Goal: Task Accomplishment & Management: Complete application form

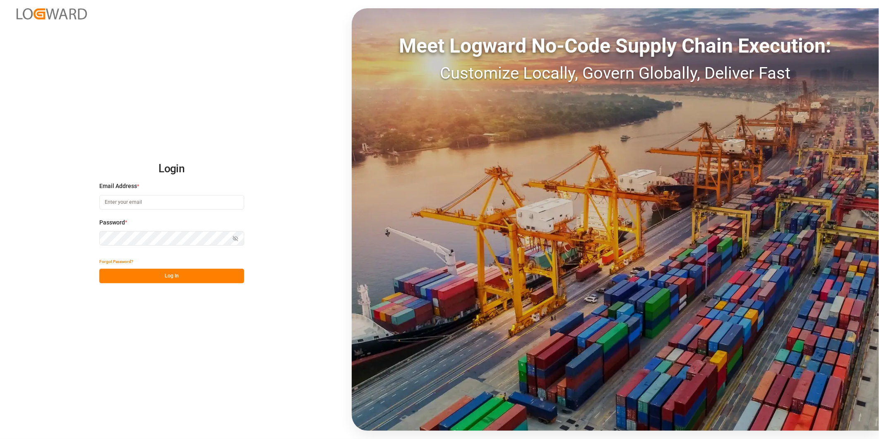
type input "george.vigo@jamindustries.com"
click at [197, 270] on button "Log In" at bounding box center [171, 276] width 145 height 14
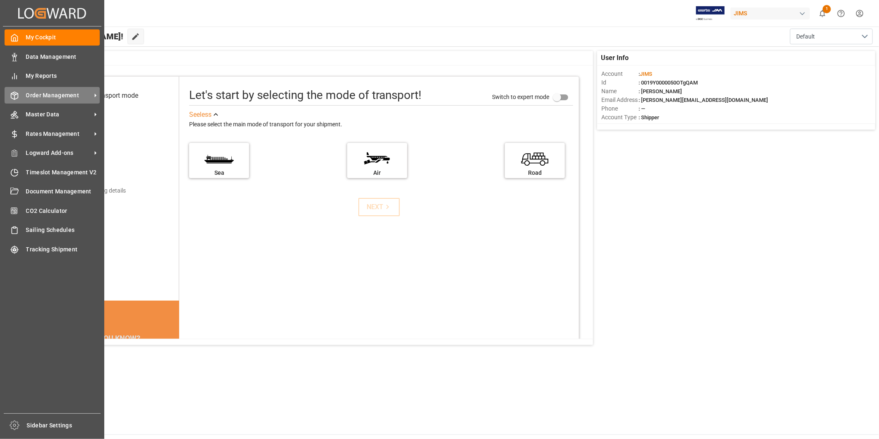
click at [51, 99] on span "Order Management" at bounding box center [58, 95] width 65 height 9
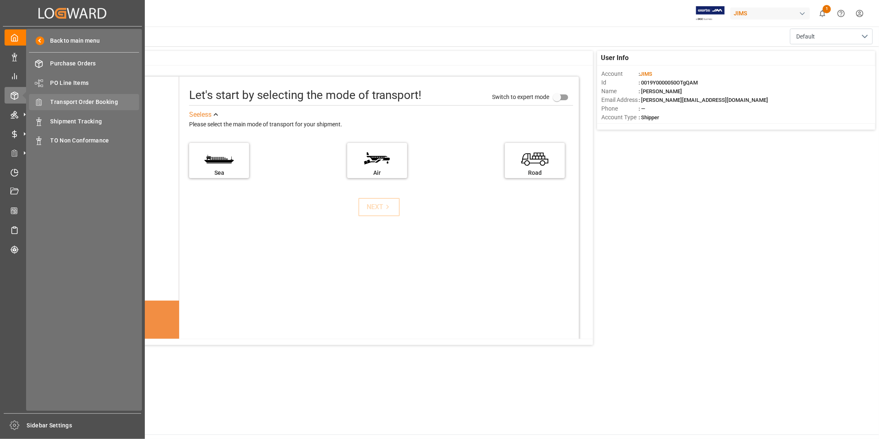
click at [97, 106] on span "Transport Order Booking" at bounding box center [94, 102] width 89 height 9
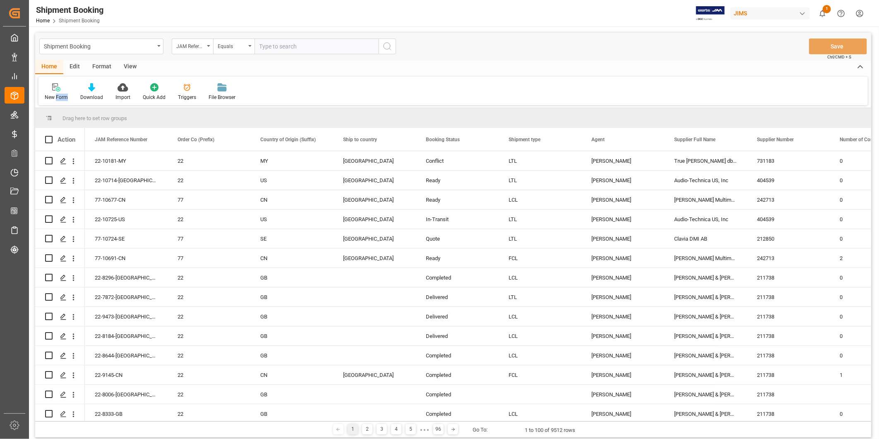
click at [56, 92] on div "New Form" at bounding box center [56, 92] width 36 height 18
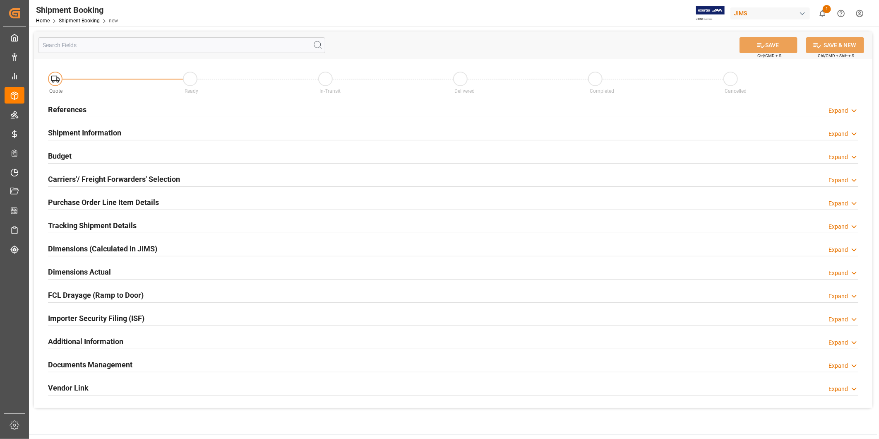
click at [854, 112] on polyline at bounding box center [854, 111] width 4 height 2
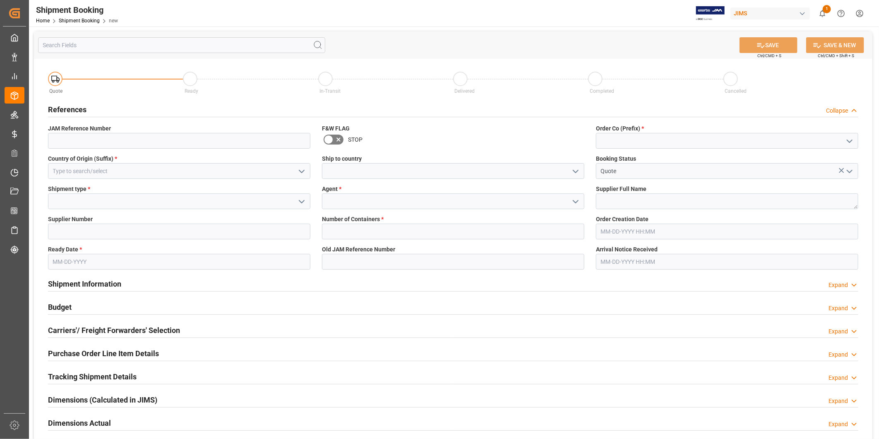
click at [303, 174] on icon "open menu" at bounding box center [302, 171] width 10 height 10
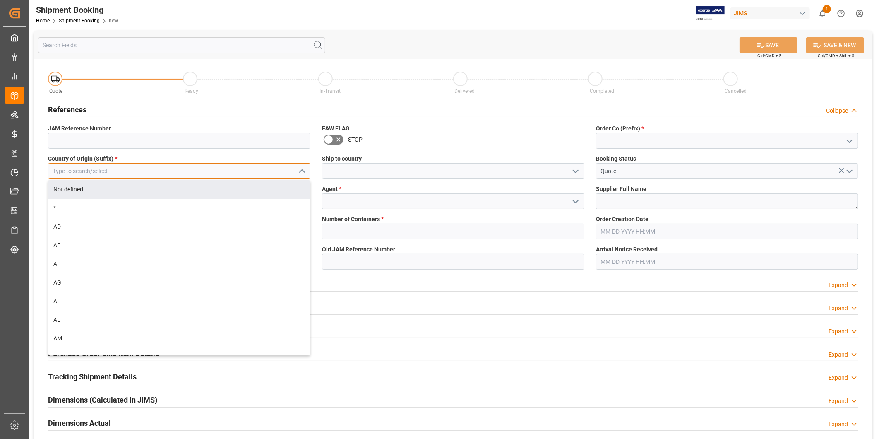
click at [250, 176] on input at bounding box center [179, 171] width 262 height 16
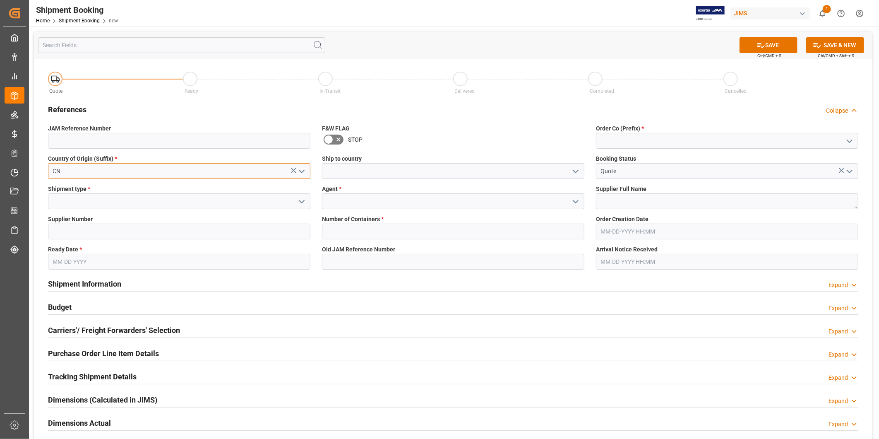
type input "CN"
click at [572, 176] on icon "open menu" at bounding box center [576, 171] width 10 height 10
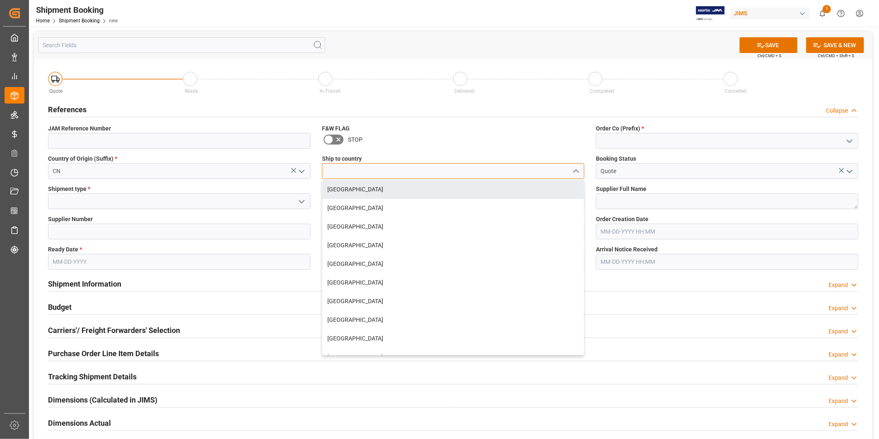
click at [373, 164] on input at bounding box center [453, 171] width 262 height 16
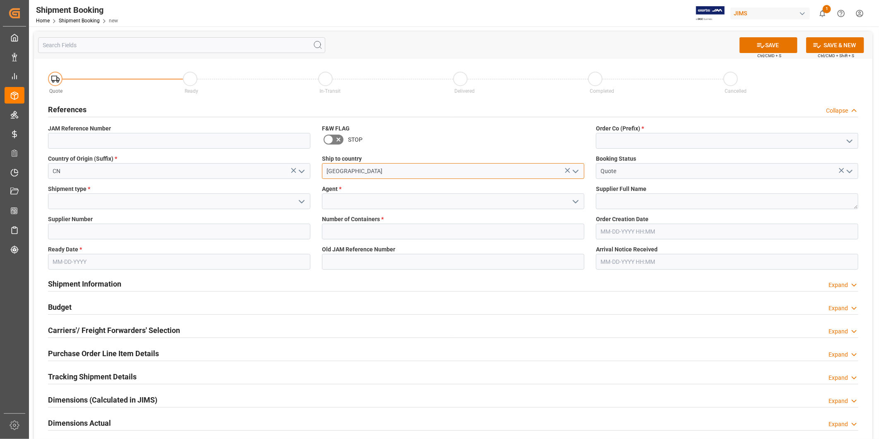
type input "[GEOGRAPHIC_DATA]"
click at [851, 143] on icon "open menu" at bounding box center [850, 141] width 10 height 10
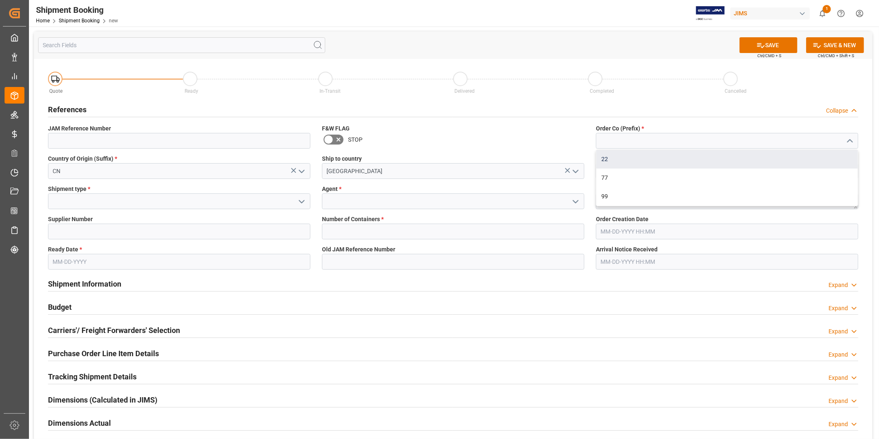
click at [830, 160] on div "22" at bounding box center [727, 159] width 262 height 19
type input "22"
click at [196, 202] on input at bounding box center [179, 201] width 262 height 16
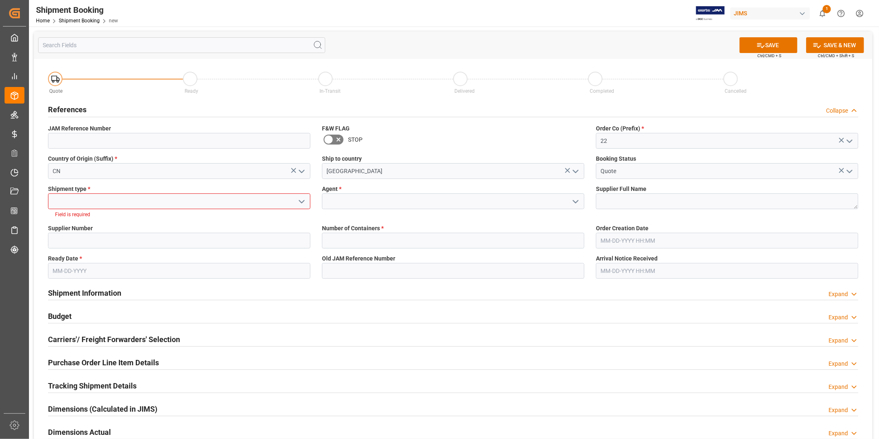
click at [300, 201] on polyline "open menu" at bounding box center [301, 201] width 5 height 2
click at [278, 220] on div "LCL" at bounding box center [179, 219] width 262 height 19
type input "LCL"
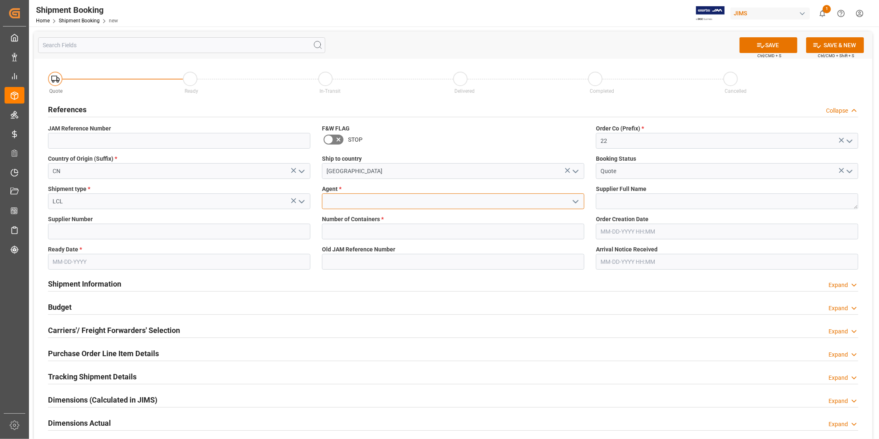
click at [353, 199] on input at bounding box center [453, 201] width 262 height 16
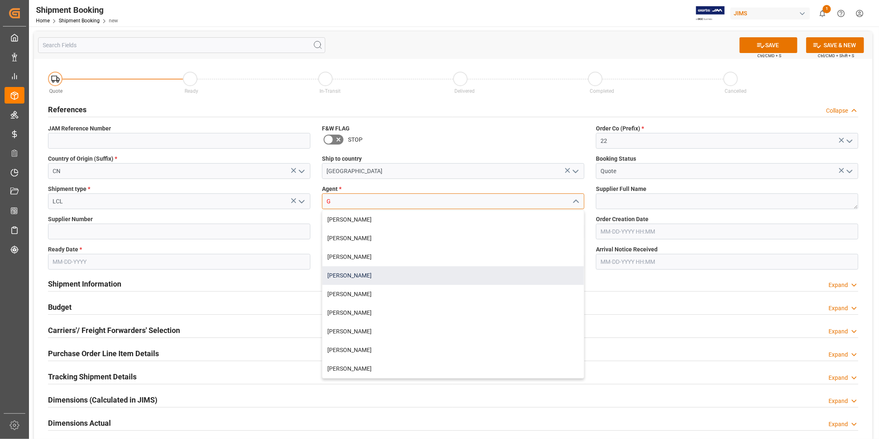
click at [365, 272] on div "[PERSON_NAME]" at bounding box center [453, 275] width 262 height 19
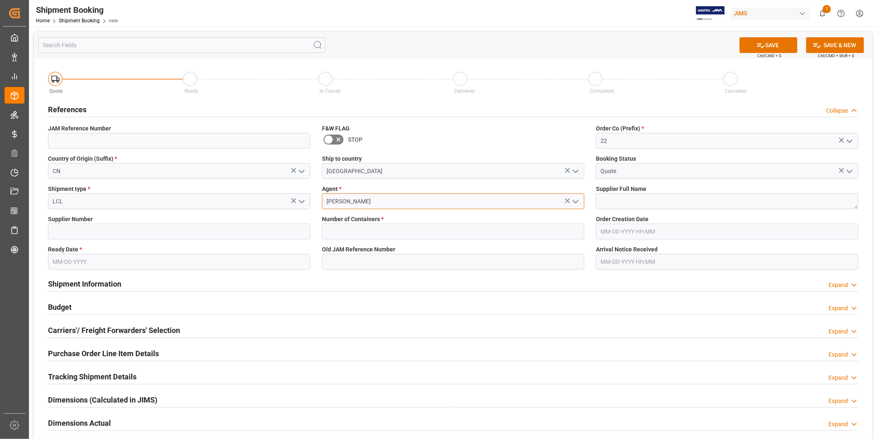
type input "[PERSON_NAME]"
click at [623, 201] on textarea at bounding box center [727, 201] width 262 height 16
click at [764, 51] on button "SAVE" at bounding box center [769, 45] width 58 height 16
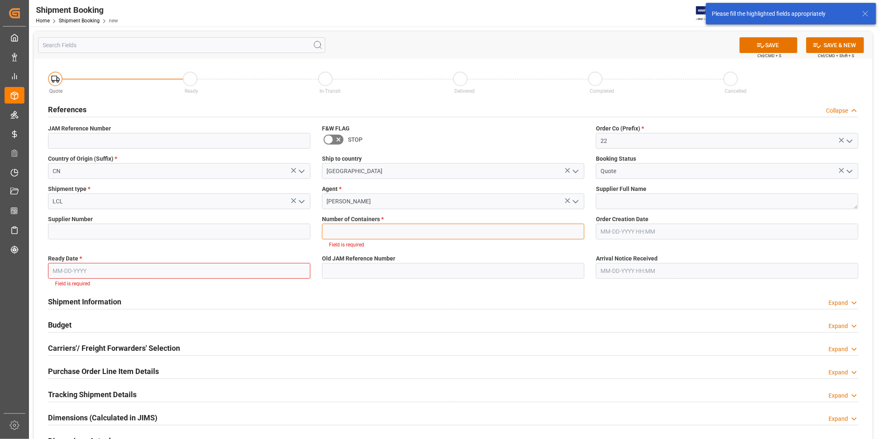
click at [410, 226] on input "text" at bounding box center [453, 232] width 262 height 16
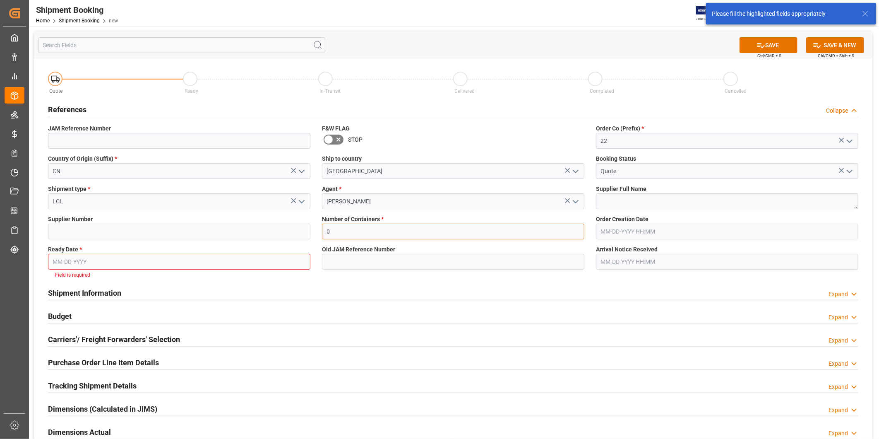
type input "0"
click at [159, 265] on input "text" at bounding box center [179, 262] width 262 height 16
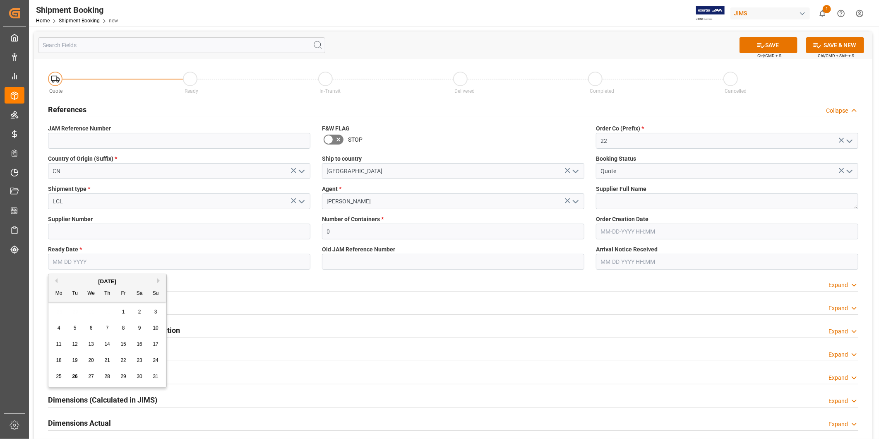
click at [160, 280] on button "Next Month" at bounding box center [159, 280] width 5 height 5
click at [126, 347] on div "14" at bounding box center [123, 344] width 10 height 10
type input "[DATE]"
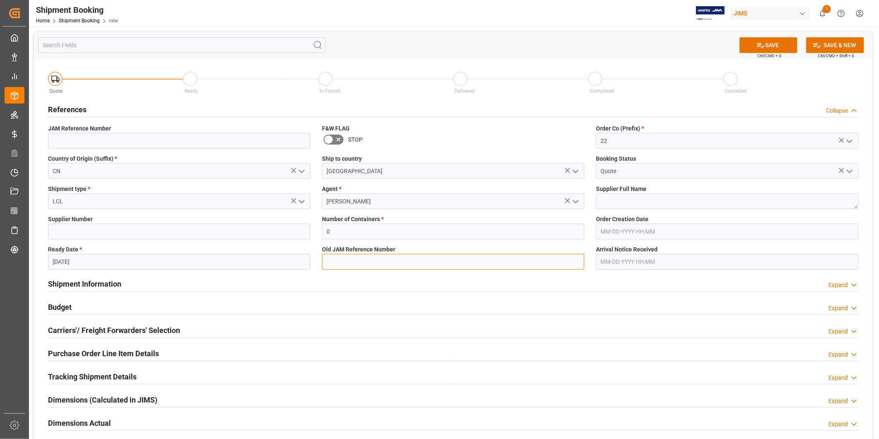
click at [363, 267] on input at bounding box center [453, 262] width 262 height 16
type input "B"
click at [781, 48] on button "SAVE" at bounding box center [769, 45] width 58 height 16
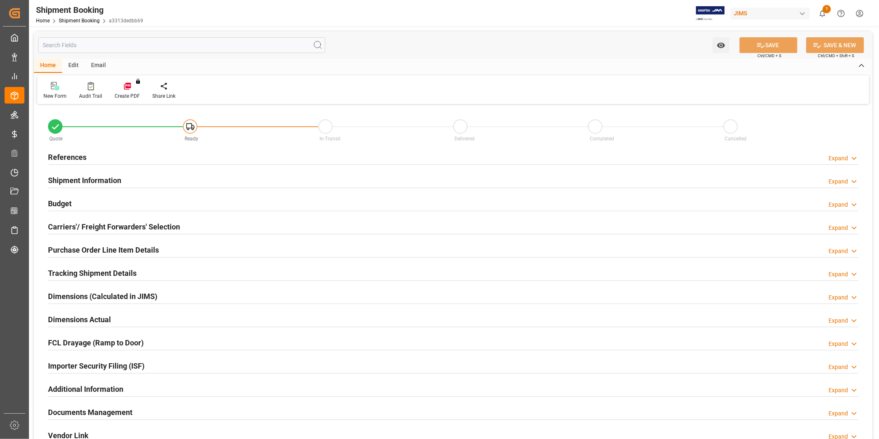
type input "0"
type input "[DATE]"
click at [841, 163] on div "References Expand" at bounding box center [453, 157] width 810 height 16
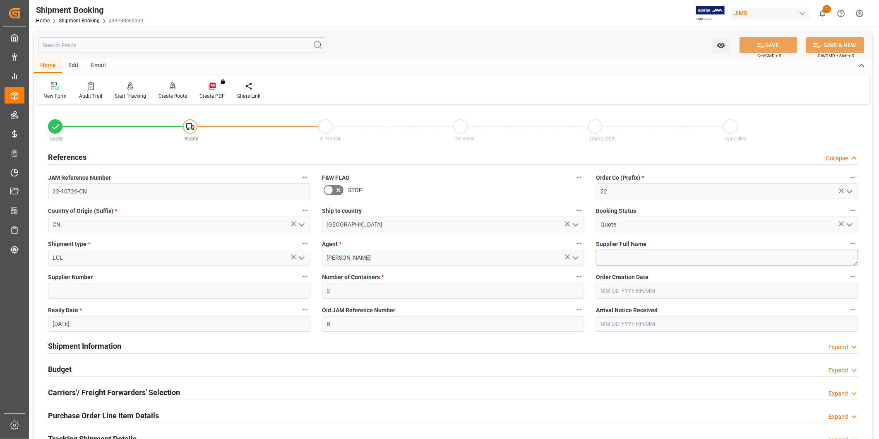
click at [655, 258] on textarea at bounding box center [727, 258] width 262 height 16
paste textarea "Sihui Huasheng Musical Instruments Co.-"
type textarea "Sihui Huasheng Musical Instruments Co.-,"
click at [101, 291] on input at bounding box center [179, 291] width 262 height 16
paste input "223617"
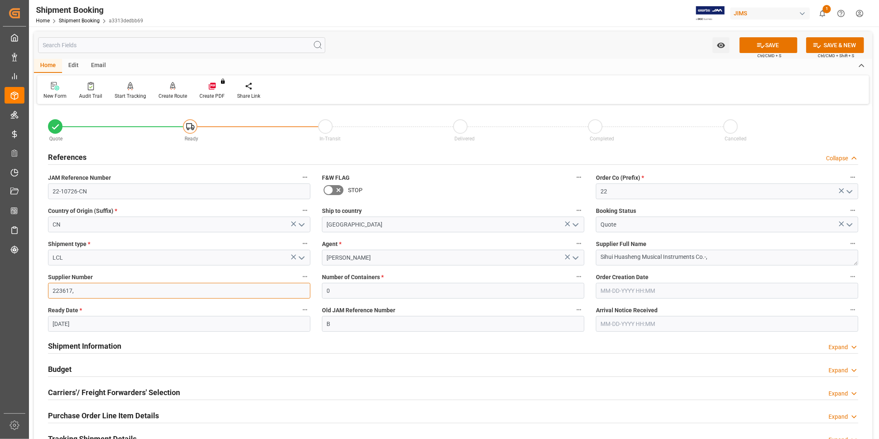
click at [129, 291] on input "223617," at bounding box center [179, 291] width 262 height 16
paste input "204156"
type input "223617,204156,"
click at [726, 256] on textarea "Sihui Huasheng Musical Instruments Co.-," at bounding box center [727, 258] width 262 height 16
paste textarea "HK TAIYUAN INTERNATIONAL MUSIC INSTRUMENT"
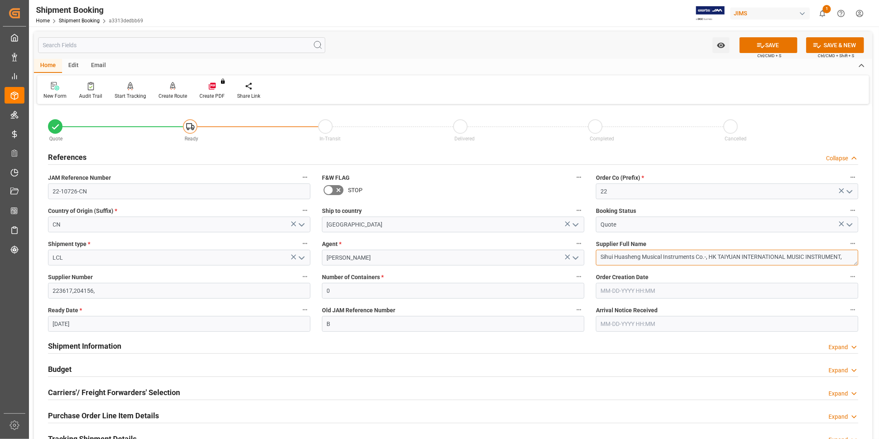
type textarea "Sihui Huasheng Musical Instruments Co.-, HK TAIYUAN INTERNATIONAL MUSIC INSTRUM…"
click at [156, 292] on input "223617,204156," at bounding box center [179, 291] width 262 height 16
paste input "626805"
type input "223617,204156,626805"
click at [835, 255] on textarea "Sihui Huasheng Musical Instruments Co.-, HK TAIYUAN INTERNATIONAL MUSIC INSTRUM…" at bounding box center [727, 258] width 262 height 16
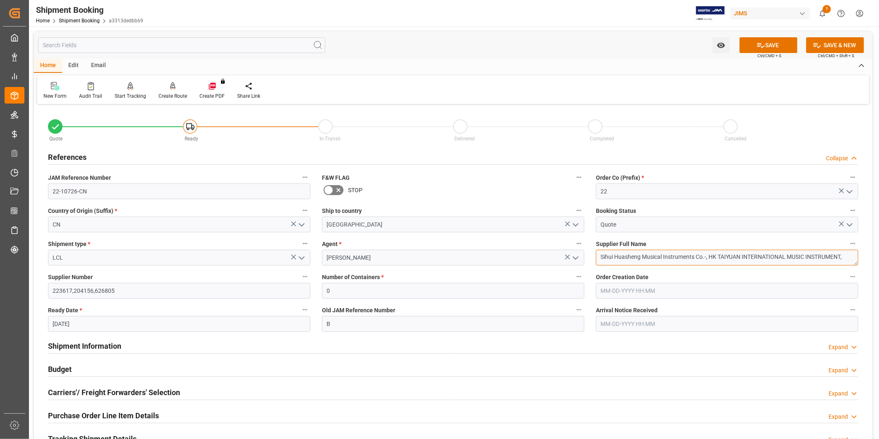
click at [852, 259] on textarea "Sihui Huasheng Musical Instruments Co.-, HK TAIYUAN INTERNATIONAL MUSIC INSTRUM…" at bounding box center [727, 258] width 262 height 16
paste textarea "Zunyi Shenqu Musical Instrument Manufacturer"
type textarea "Sihui Huasheng Musical Instruments Co.-, HK TAIYUAN INTERNATIONAL MUSIC INSTRUM…"
click at [779, 49] on button "SAVE" at bounding box center [769, 45] width 58 height 16
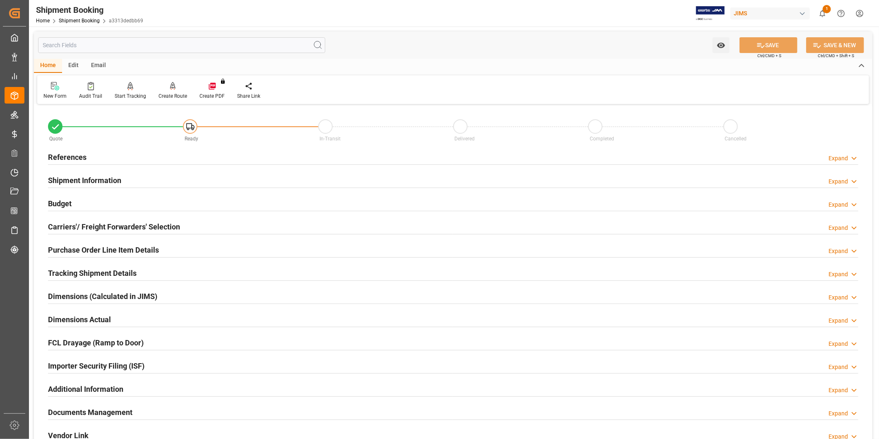
click at [839, 158] on div "Expand" at bounding box center [838, 158] width 19 height 9
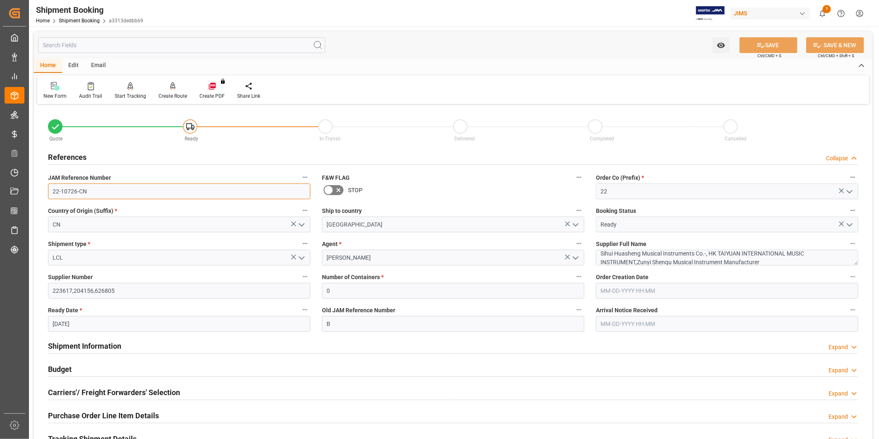
click at [113, 193] on input "22-10726-CN" at bounding box center [179, 191] width 262 height 16
